Goal: Find specific page/section: Find specific page/section

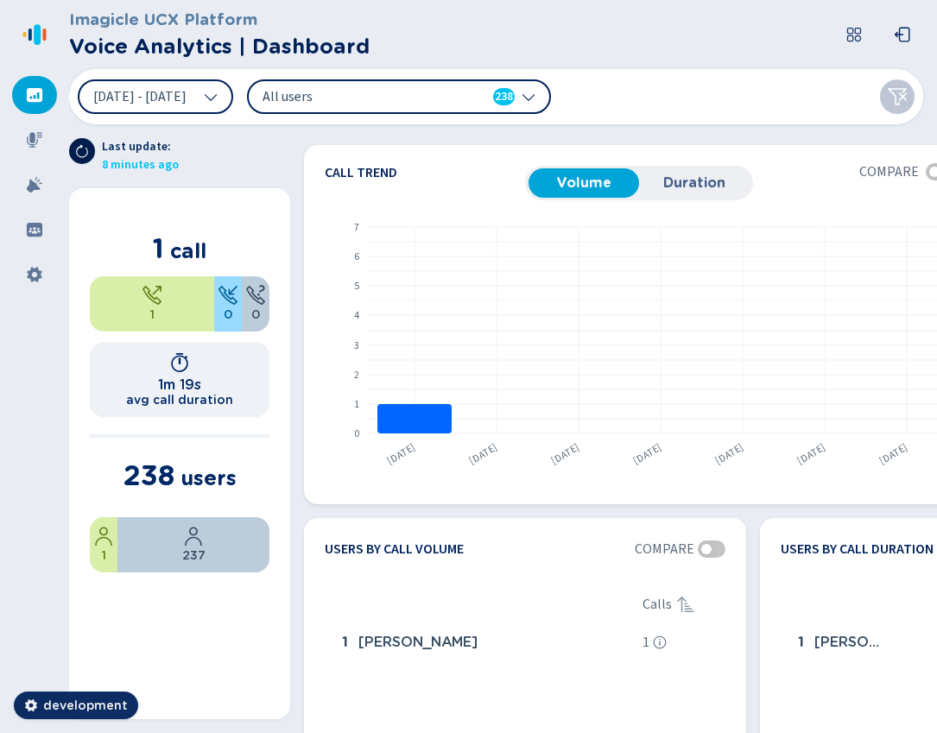
click at [85, 148] on icon at bounding box center [82, 151] width 12 height 13
click at [80, 149] on icon at bounding box center [82, 151] width 14 height 14
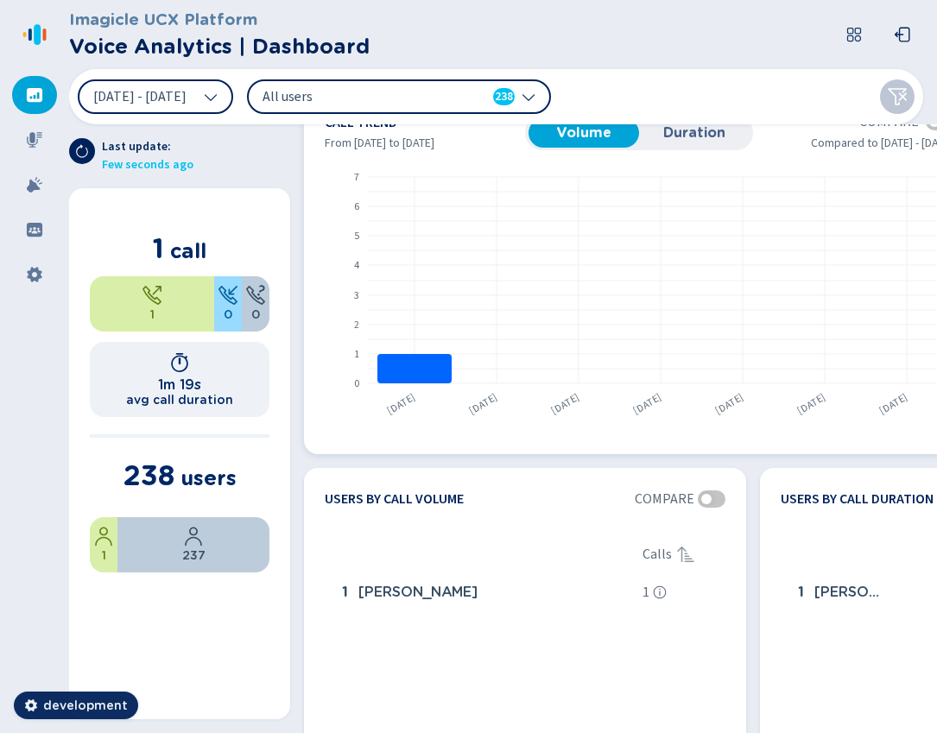
scroll to position [128, 0]
